Goal: Check status: Check status

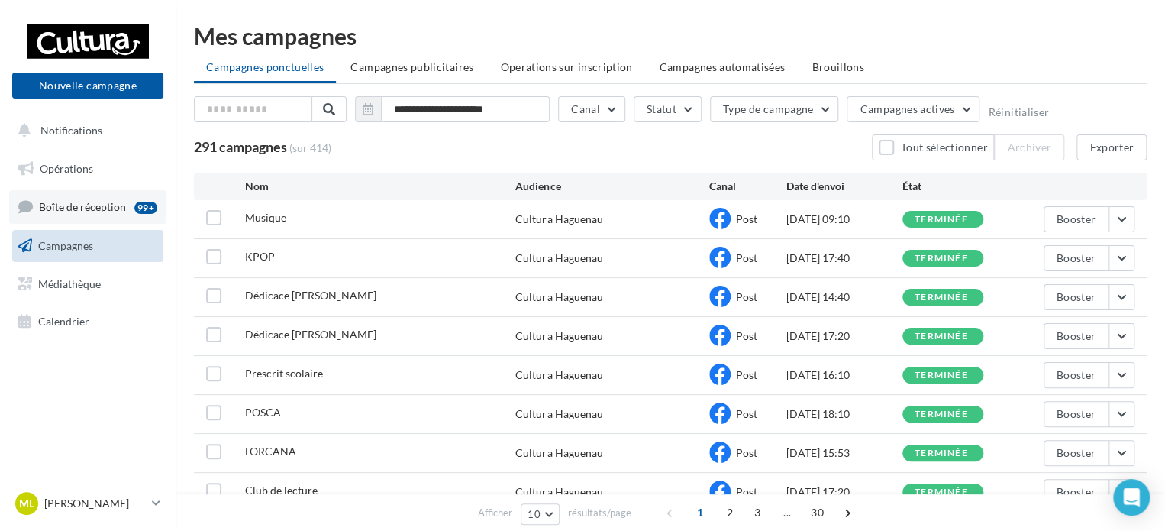
click at [110, 204] on span "Boîte de réception" at bounding box center [82, 206] width 87 height 13
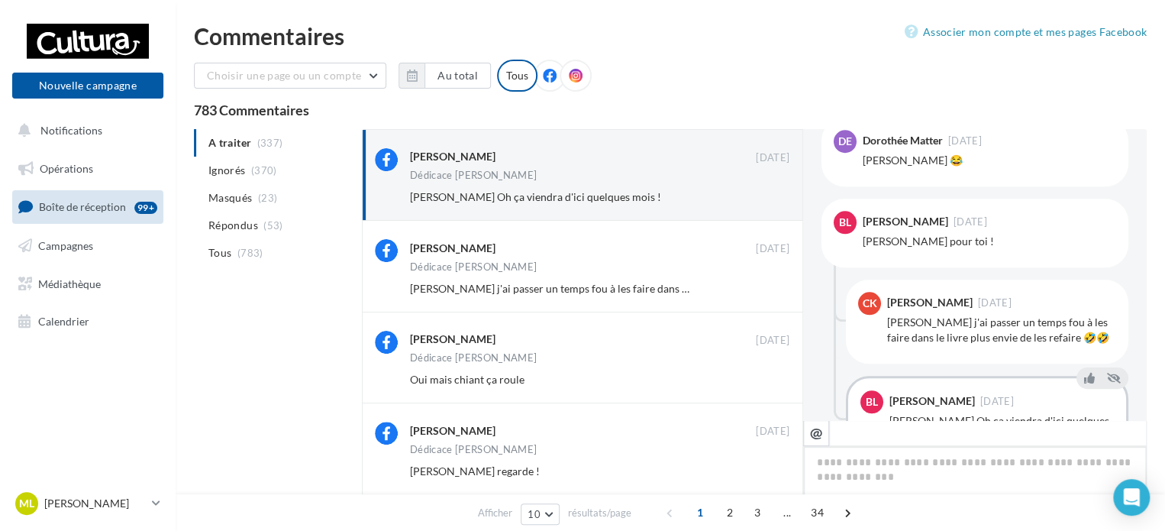
scroll to position [764, 0]
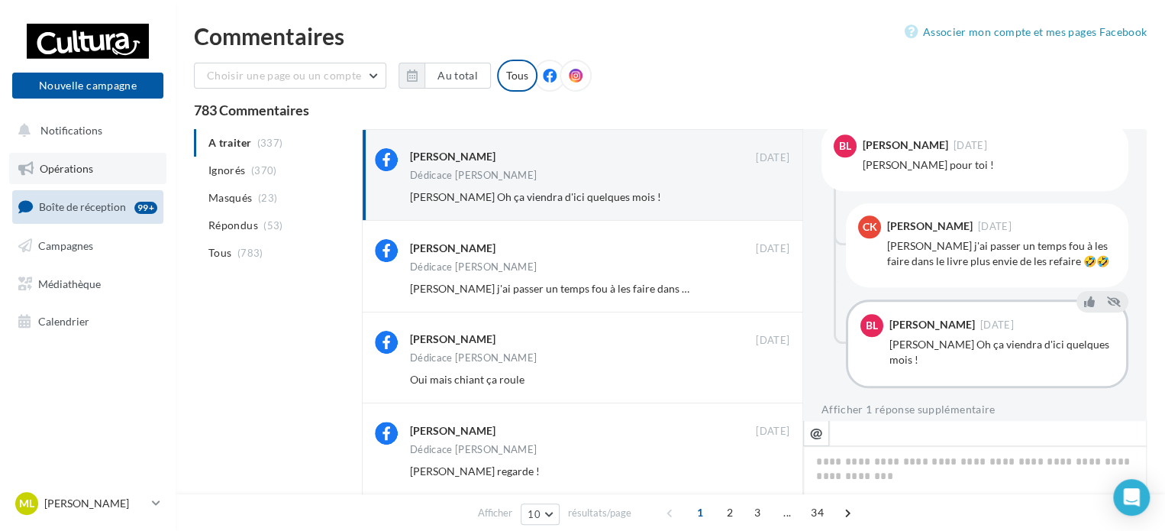
click at [83, 170] on span "Opérations" at bounding box center [66, 168] width 53 height 13
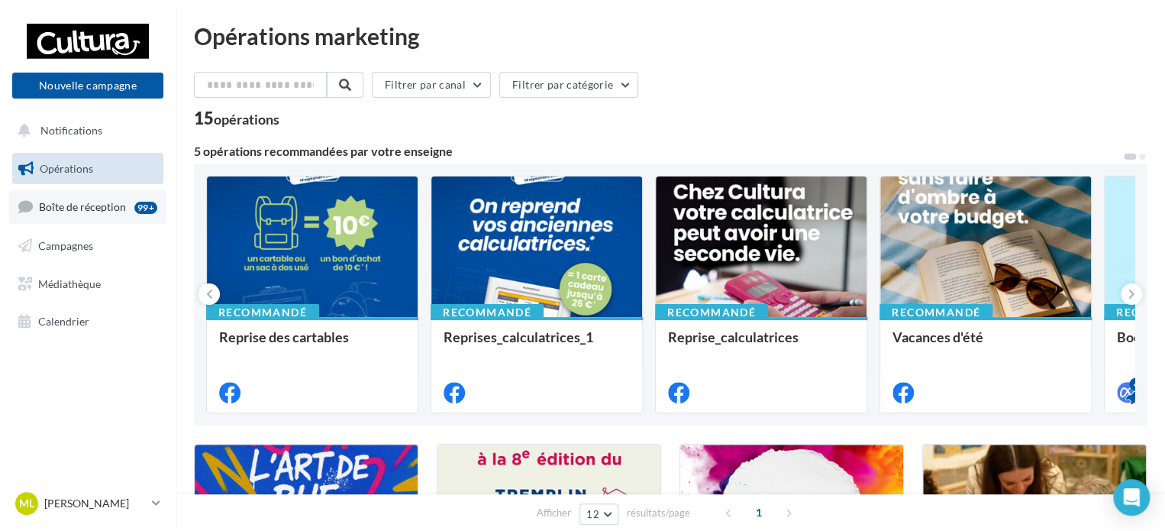
click at [92, 204] on span "Boîte de réception" at bounding box center [82, 206] width 87 height 13
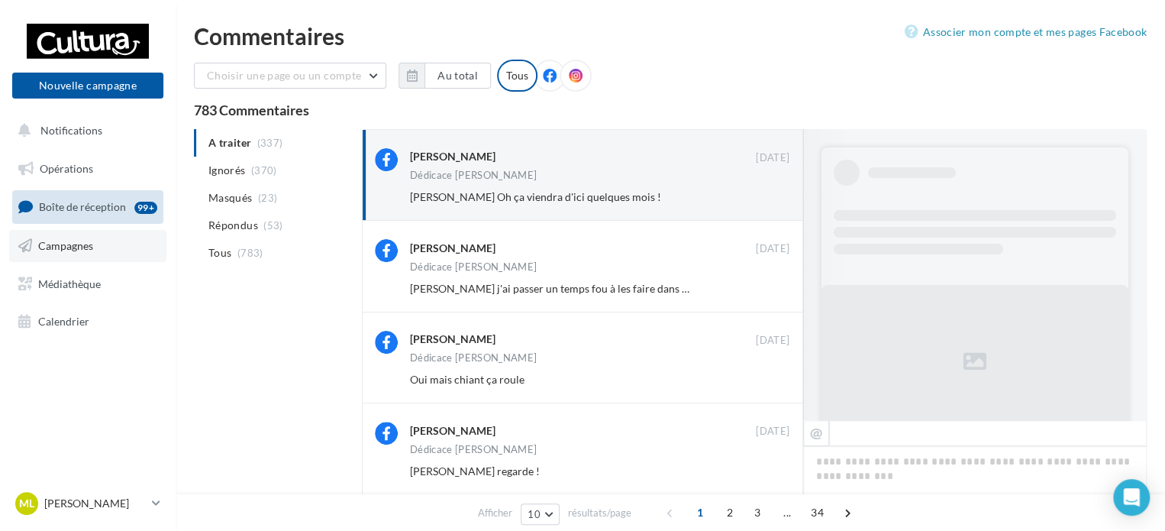
click at [119, 239] on link "Campagnes" at bounding box center [87, 246] width 157 height 32
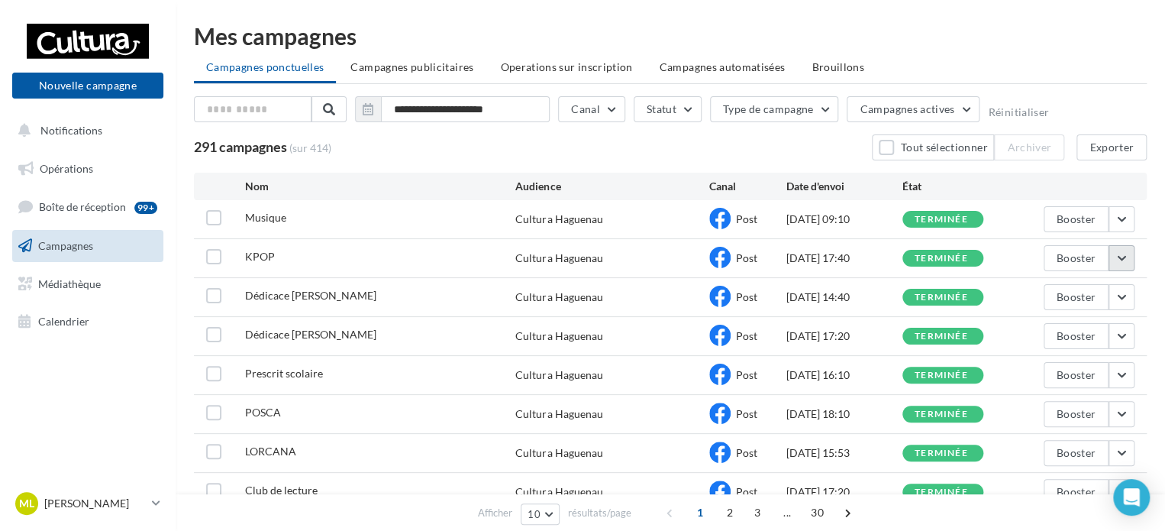
click at [1118, 257] on button "button" at bounding box center [1122, 258] width 26 height 26
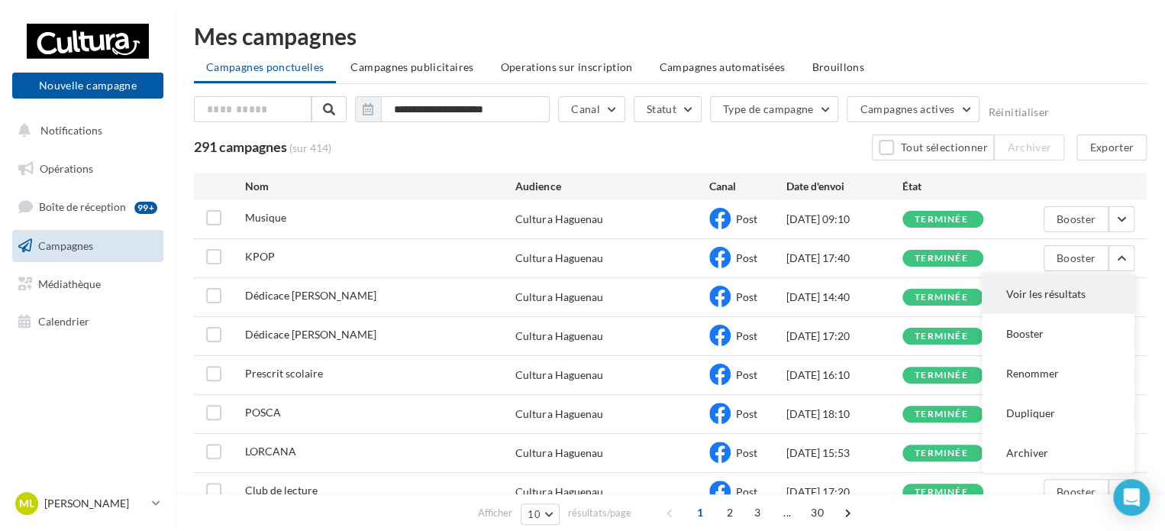
click at [1068, 296] on button "Voir les résultats" at bounding box center [1058, 294] width 153 height 40
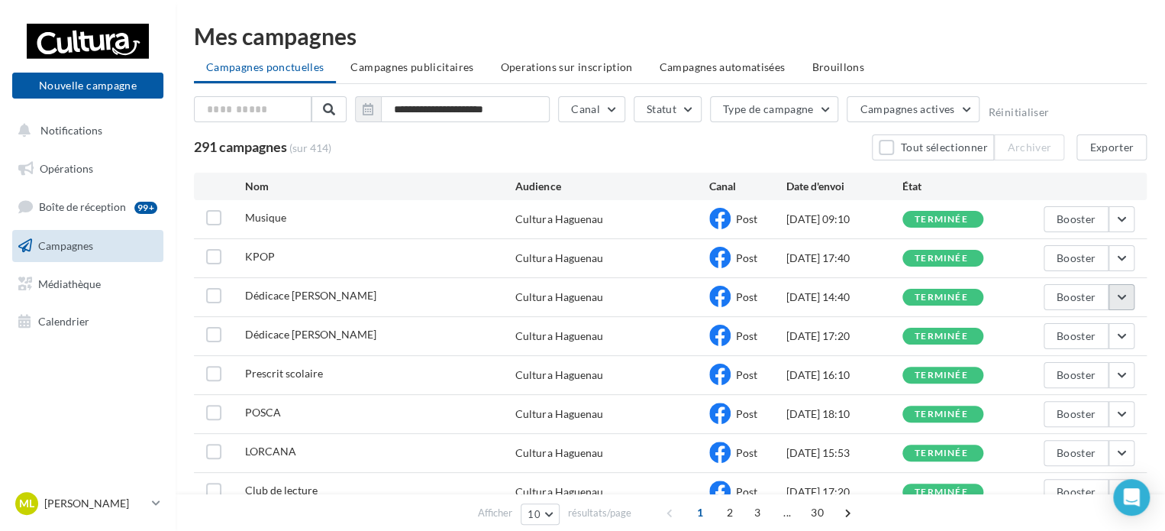
click at [1111, 295] on button "button" at bounding box center [1122, 297] width 26 height 26
click at [1156, 289] on div "**********" at bounding box center [671, 327] width 990 height 607
click at [1127, 325] on button "button" at bounding box center [1122, 336] width 26 height 26
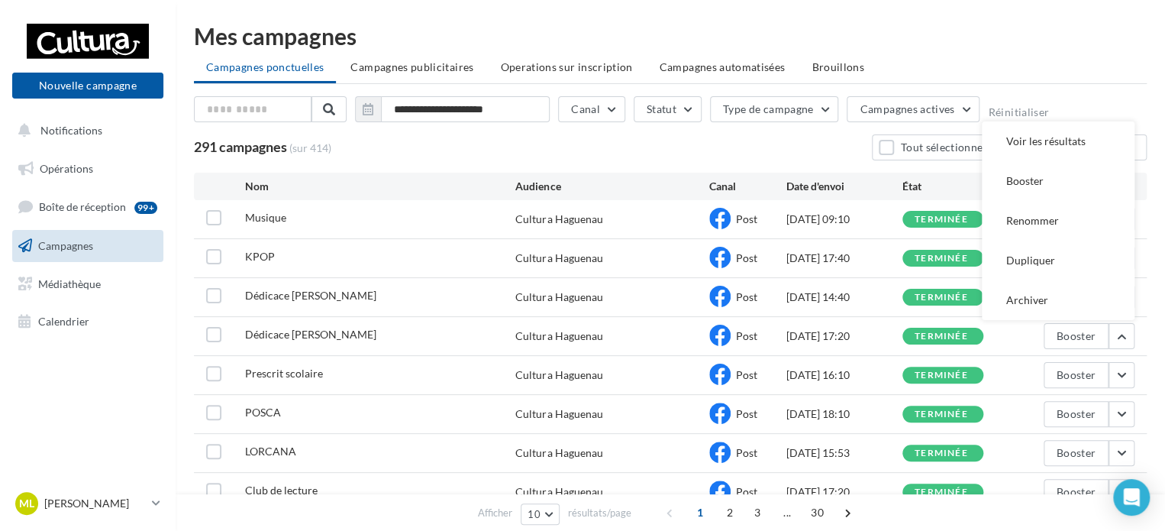
click at [1084, 152] on button "Voir les résultats" at bounding box center [1058, 141] width 153 height 40
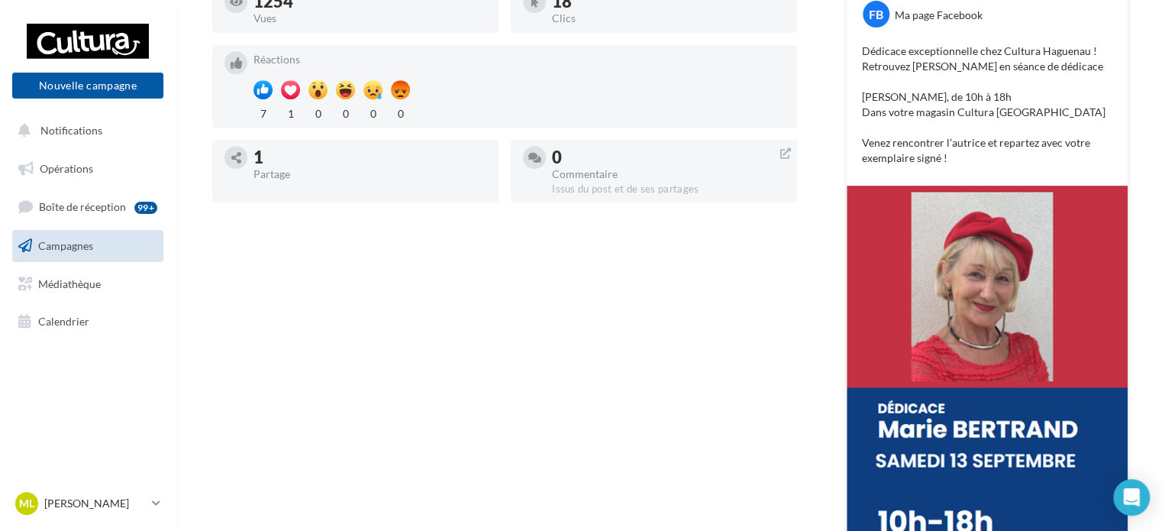
scroll to position [92, 0]
